Goal: Information Seeking & Learning: Learn about a topic

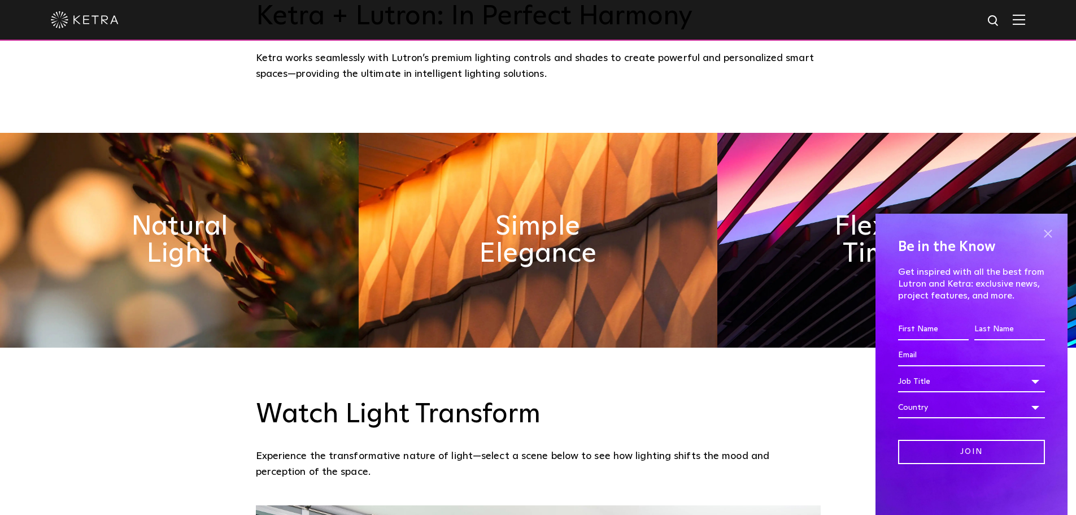
click at [1049, 233] on span at bounding box center [1048, 233] width 17 height 17
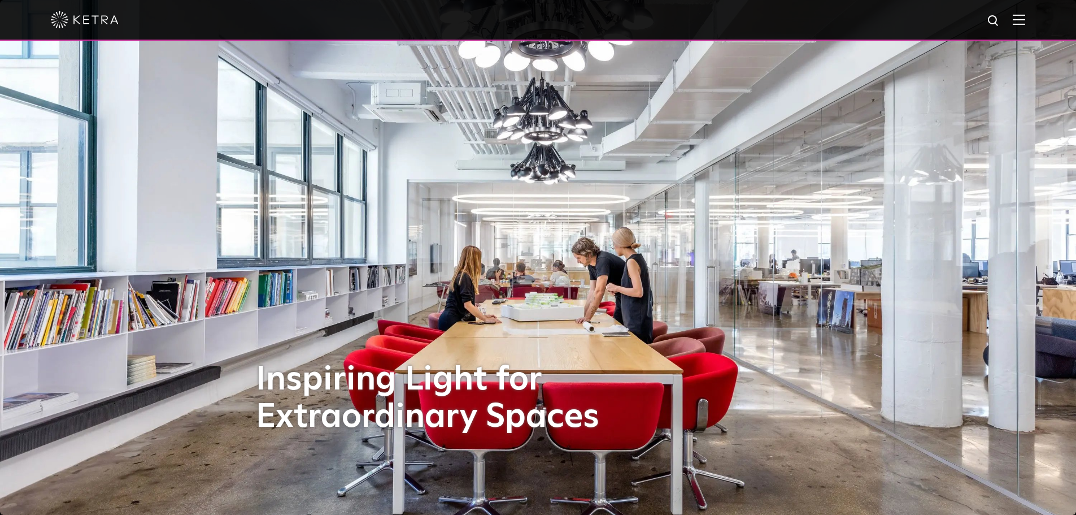
click at [1023, 18] on img at bounding box center [1019, 19] width 12 height 11
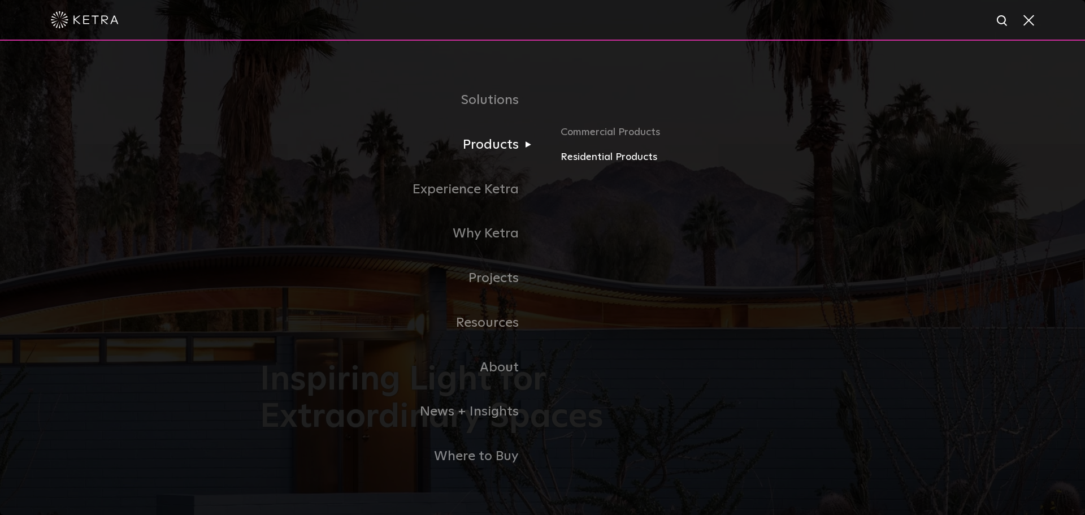
click at [567, 157] on link "Residential Products" at bounding box center [692, 157] width 264 height 16
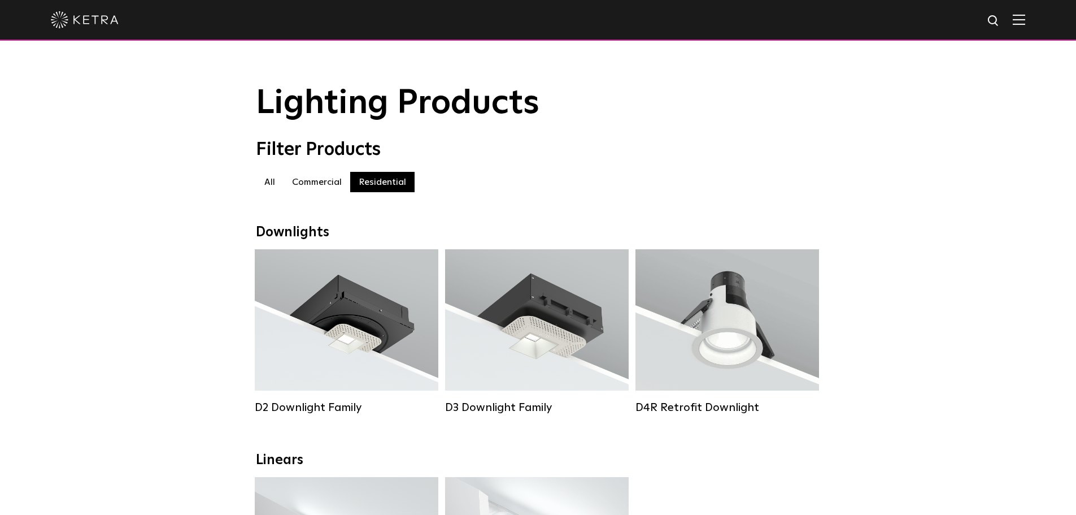
click at [270, 186] on label "All" at bounding box center [270, 182] width 28 height 20
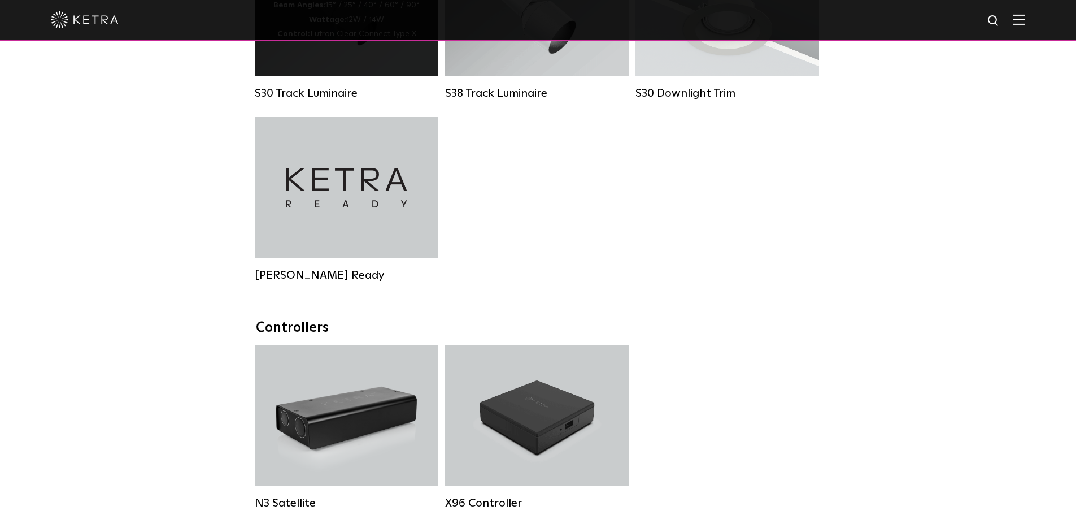
scroll to position [1110, 0]
